Goal: Information Seeking & Learning: Learn about a topic

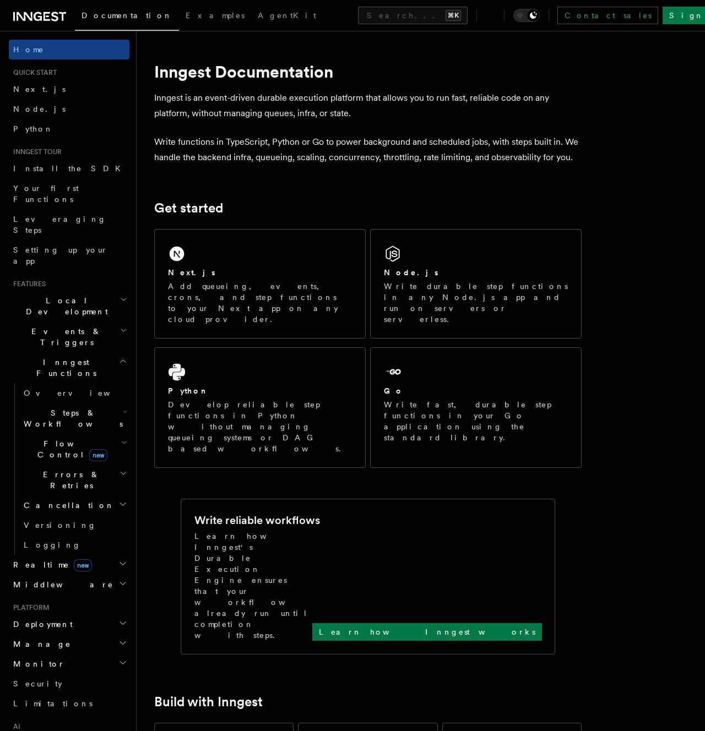
click at [62, 438] on span "Flow Control new" at bounding box center [70, 449] width 102 height 22
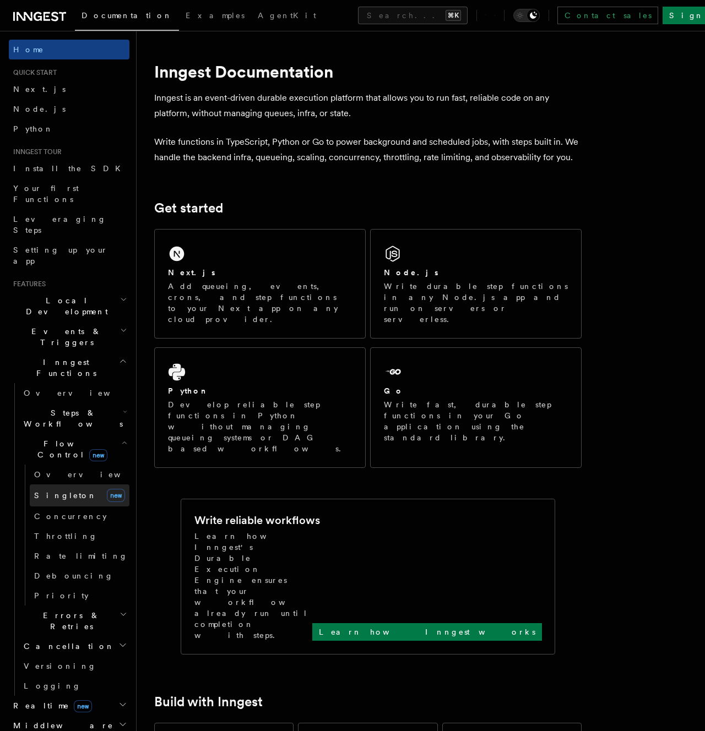
click at [58, 490] on span "Singleton" at bounding box center [65, 495] width 63 height 11
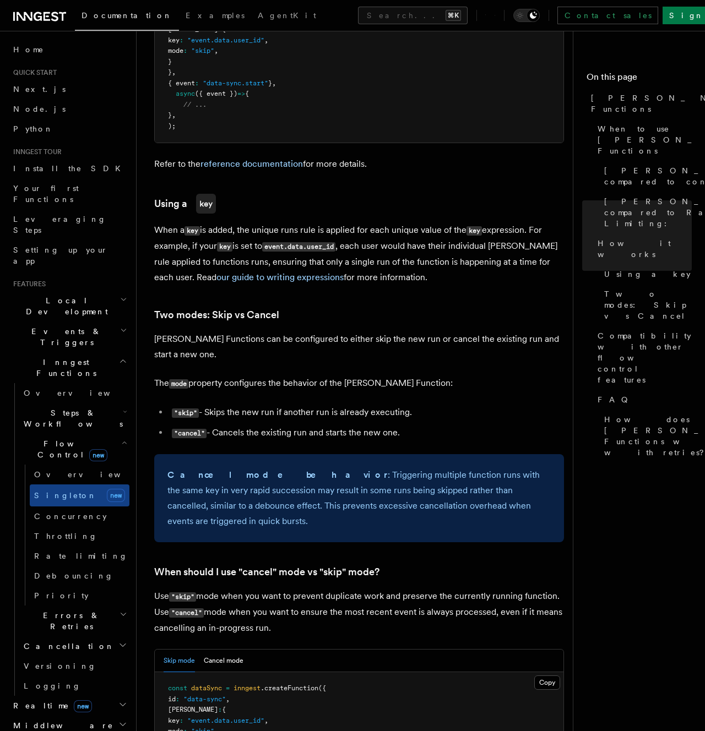
scroll to position [994, 0]
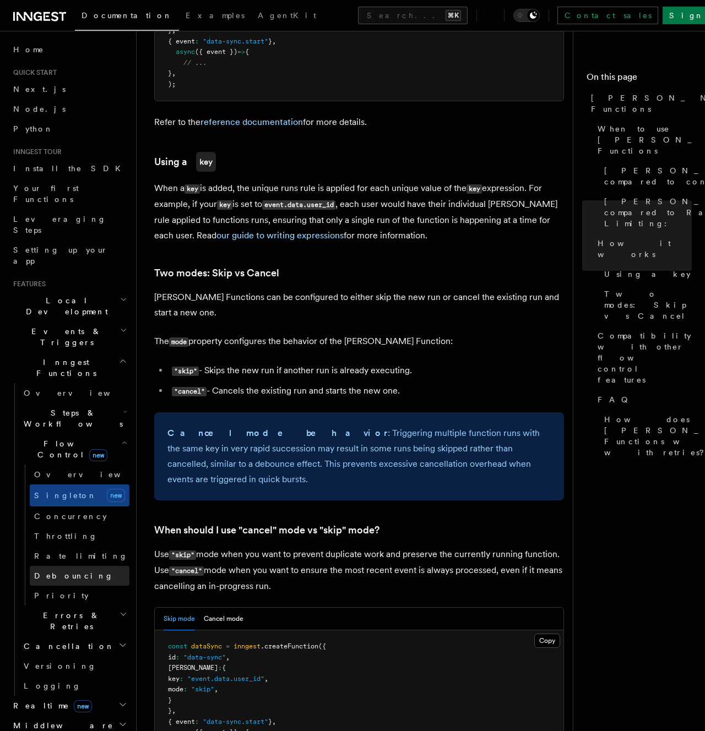
click at [62, 566] on link "Debouncing" at bounding box center [80, 576] width 100 height 20
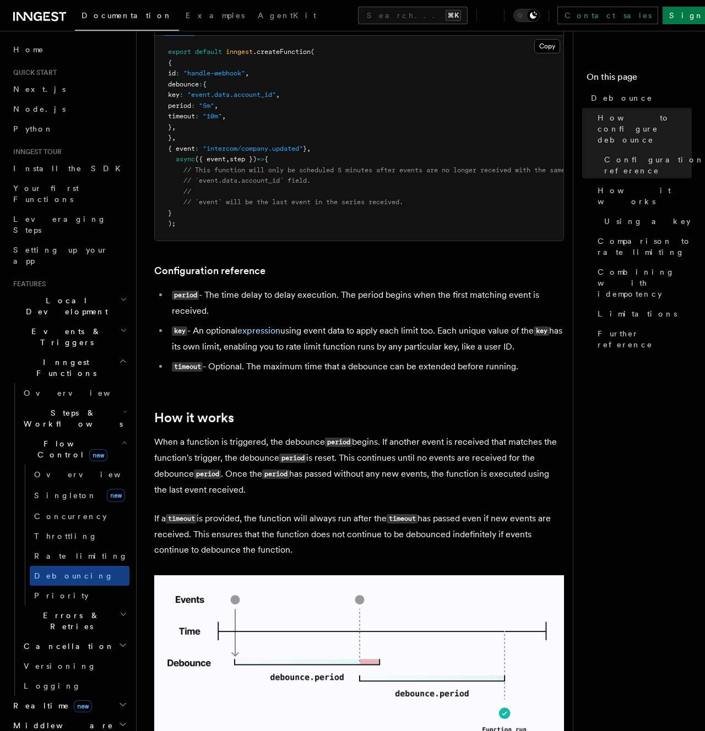
scroll to position [374, 0]
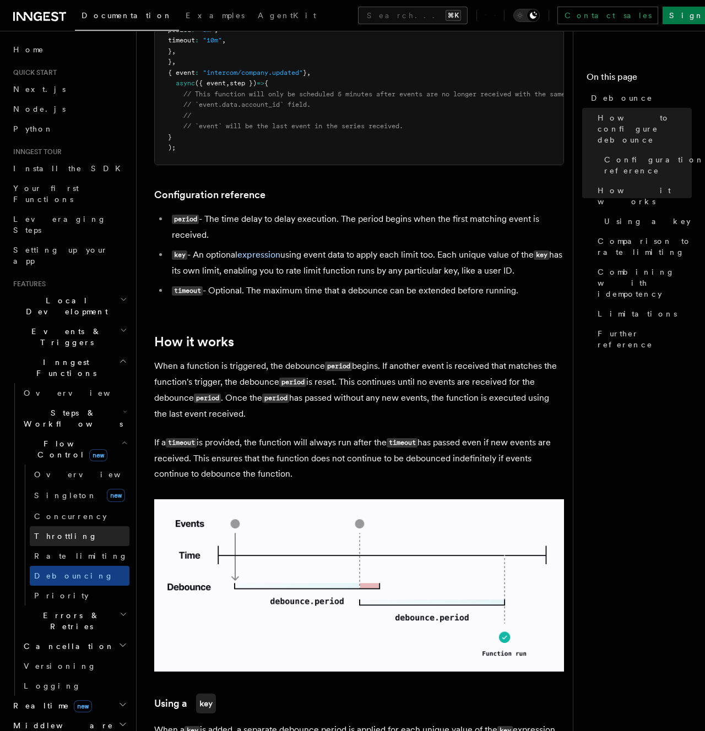
click at [62, 526] on link "Throttling" at bounding box center [80, 536] width 100 height 20
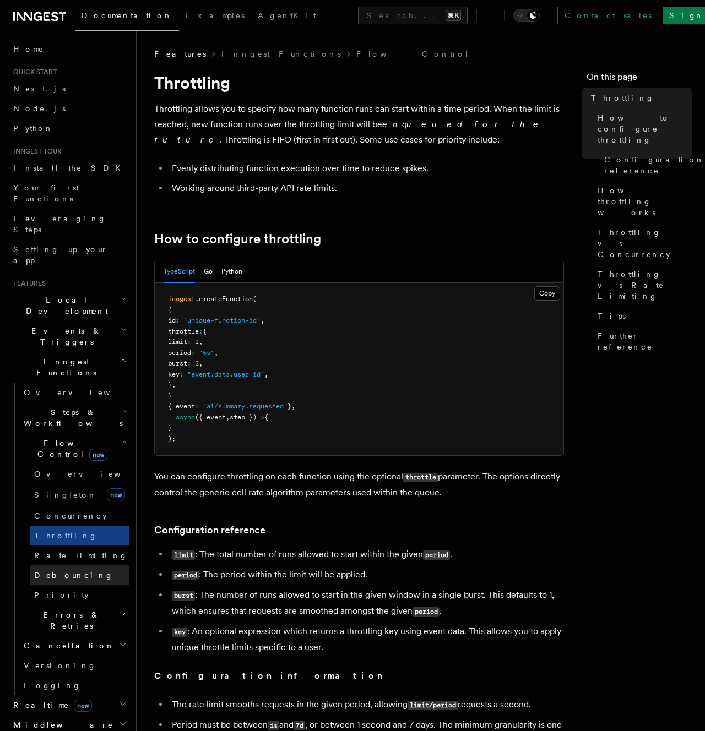
click at [76, 571] on span "Debouncing" at bounding box center [73, 575] width 79 height 9
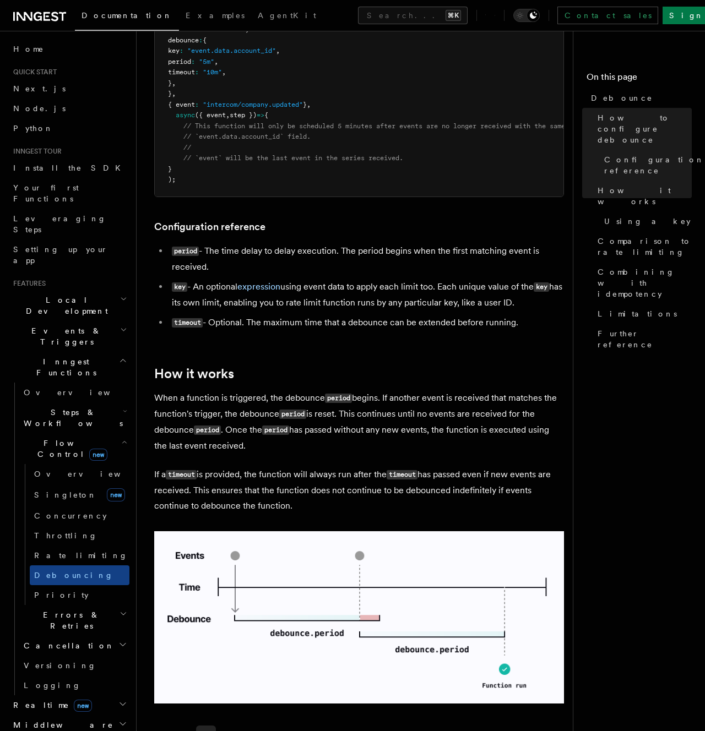
scroll to position [525, 0]
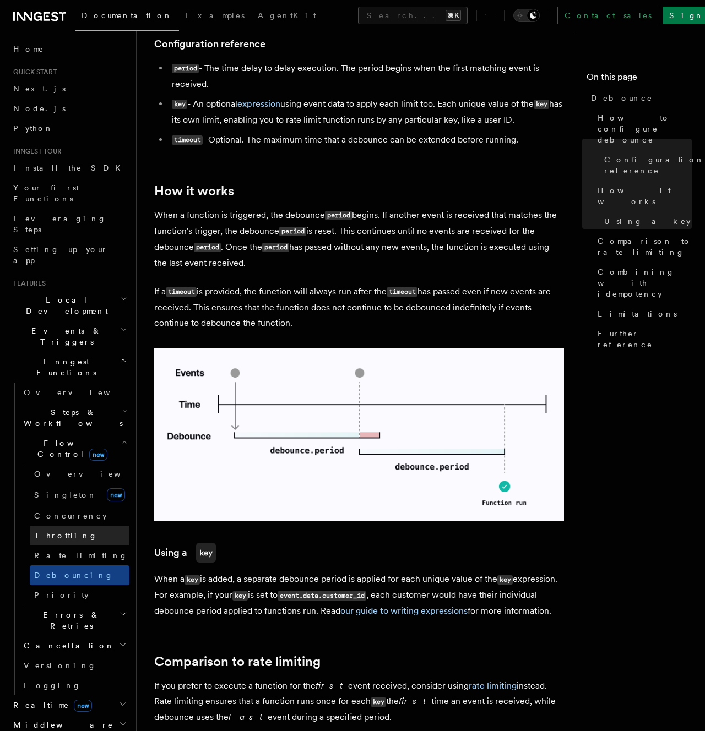
click at [52, 530] on span "Throttling" at bounding box center [65, 535] width 63 height 11
